Goal: Obtain resource: Download file/media

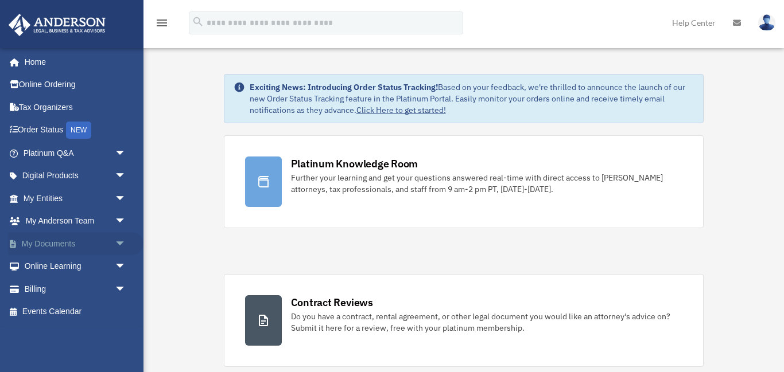
click at [40, 246] on link "My Documents arrow_drop_down" at bounding box center [75, 243] width 135 height 23
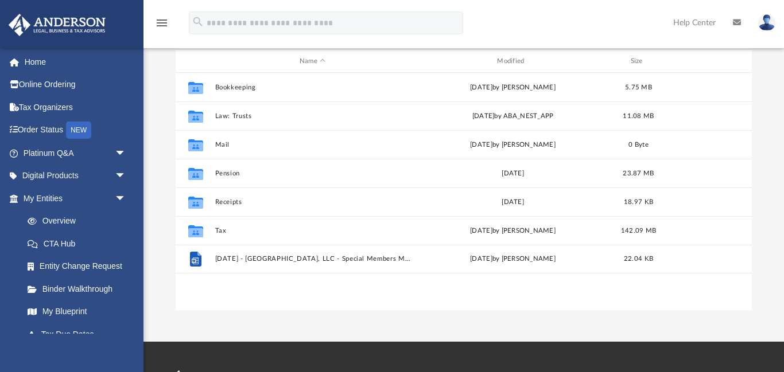
scroll to position [124, 0]
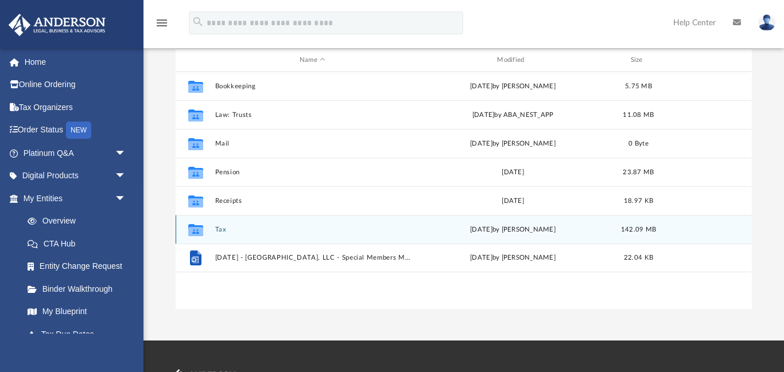
click at [299, 233] on button "Tax" at bounding box center [312, 229] width 195 height 7
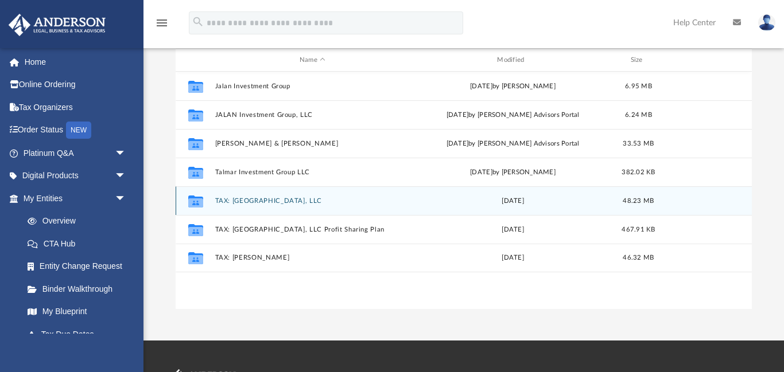
click at [289, 201] on button "TAX: [GEOGRAPHIC_DATA], LLC" at bounding box center [312, 200] width 195 height 7
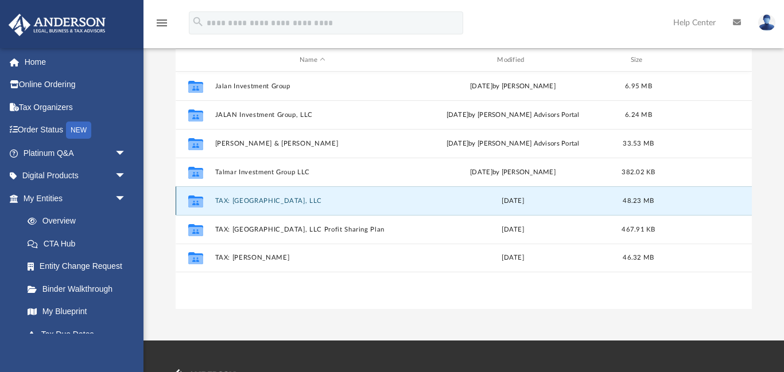
click at [289, 201] on button "TAX: [GEOGRAPHIC_DATA], LLC" at bounding box center [312, 200] width 195 height 7
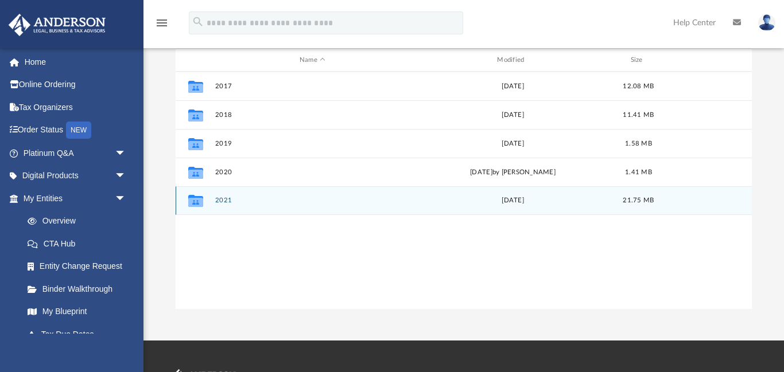
click at [225, 202] on button "2021" at bounding box center [312, 200] width 195 height 7
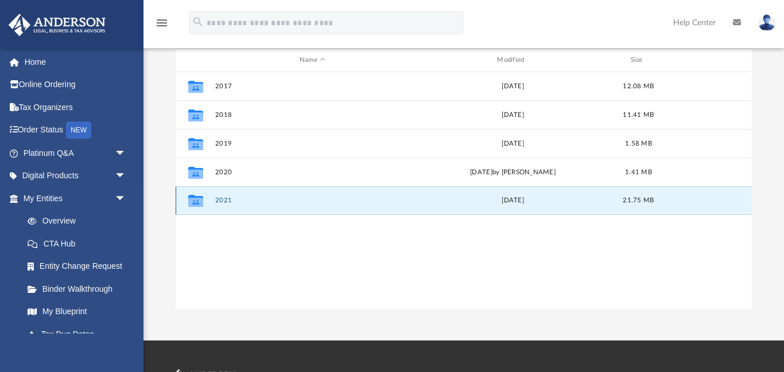
click at [225, 202] on button "2021" at bounding box center [312, 200] width 195 height 7
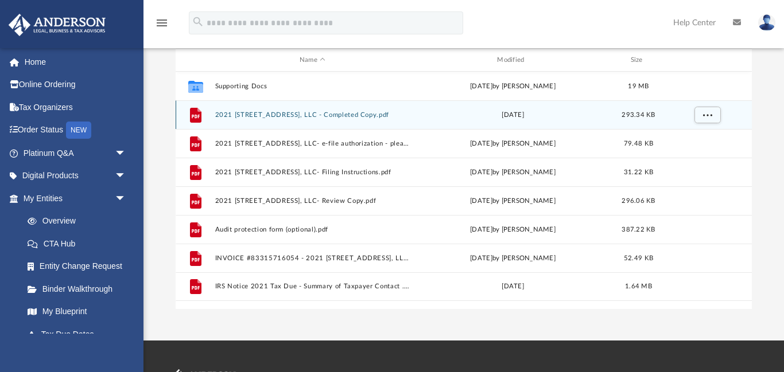
click at [290, 118] on button "2021 [STREET_ADDRESS], LLC - Completed Copy.pdf" at bounding box center [312, 114] width 195 height 7
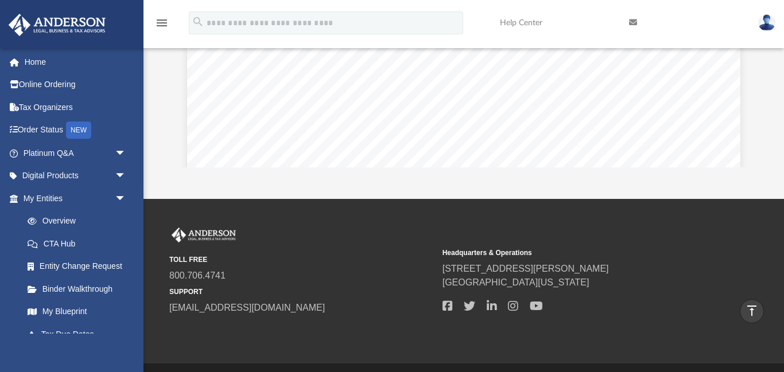
scroll to position [0, 0]
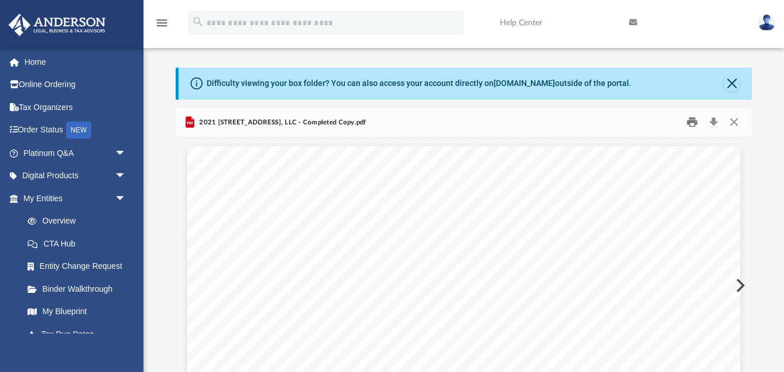
click at [692, 123] on button "Print" at bounding box center [691, 123] width 23 height 18
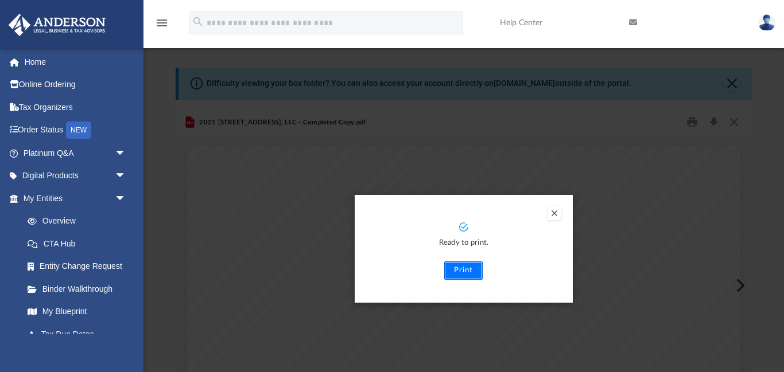
click at [466, 271] on button "Print" at bounding box center [463, 271] width 38 height 18
